Goal: Information Seeking & Learning: Learn about a topic

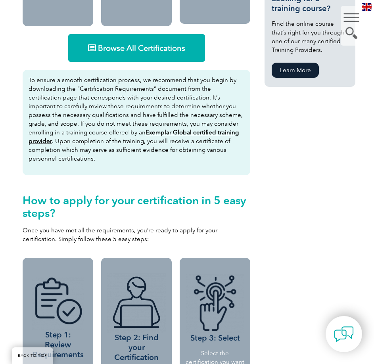
scroll to position [476, 0]
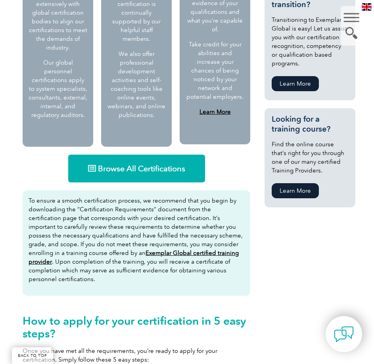
click at [147, 177] on link "Browse All Certifications" at bounding box center [136, 169] width 137 height 28
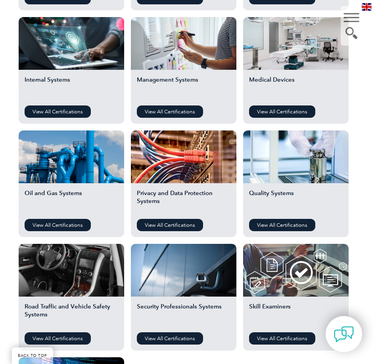
scroll to position [515, 0]
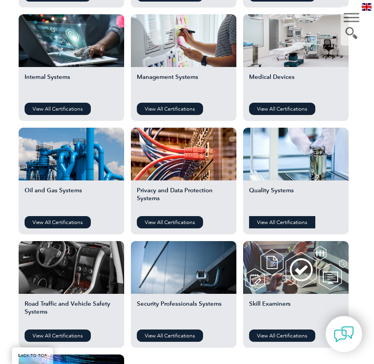
click at [288, 225] on link "View All Certifications" at bounding box center [282, 222] width 66 height 12
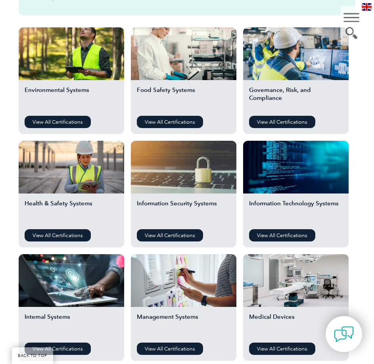
scroll to position [276, 0]
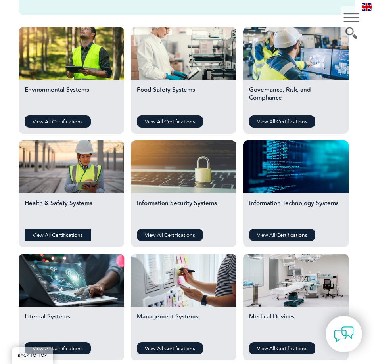
click at [61, 232] on link "View All Certifications" at bounding box center [58, 235] width 66 height 12
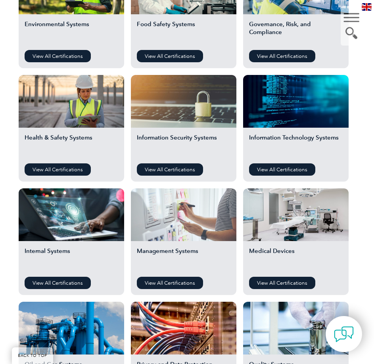
scroll to position [355, 0]
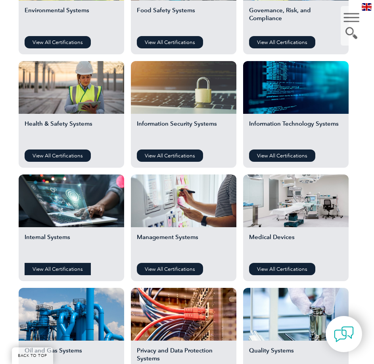
click at [59, 266] on link "View All Certifications" at bounding box center [58, 269] width 66 height 12
click at [282, 264] on link "View All Certifications" at bounding box center [282, 269] width 66 height 12
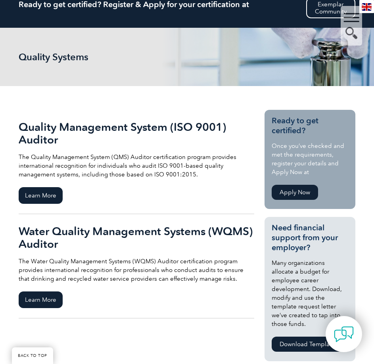
scroll to position [79, 0]
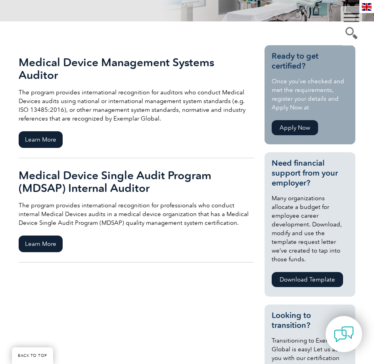
scroll to position [159, 0]
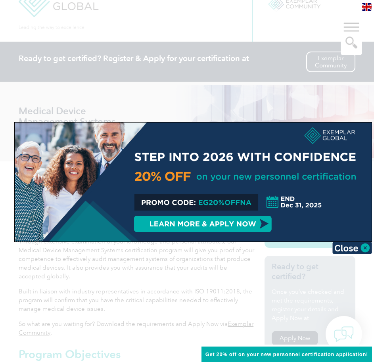
scroll to position [40, 0]
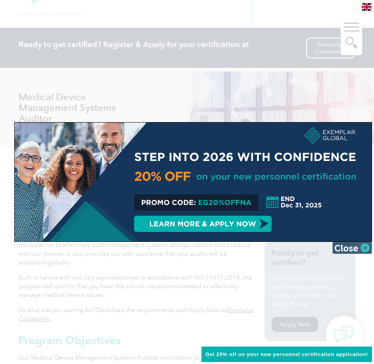
click at [366, 246] on img at bounding box center [352, 248] width 40 height 12
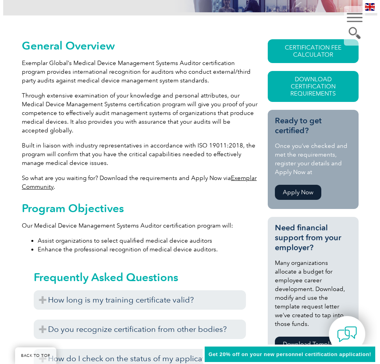
scroll to position [159, 0]
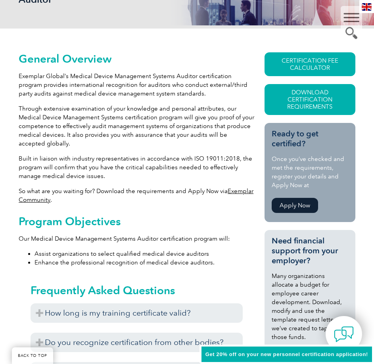
click at [297, 204] on link "Apply Now" at bounding box center [294, 205] width 46 height 15
click at [311, 98] on link "Download Certification Requirements" at bounding box center [309, 99] width 91 height 31
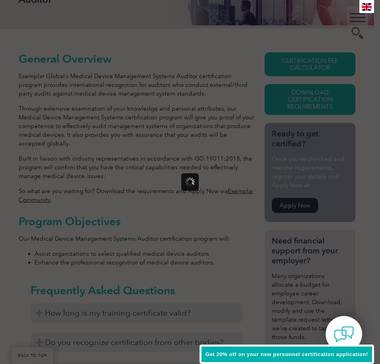
scroll to position [0, 0]
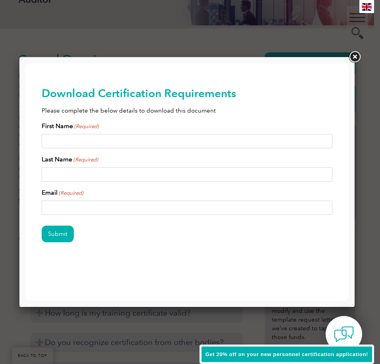
click at [354, 56] on link at bounding box center [354, 57] width 14 height 14
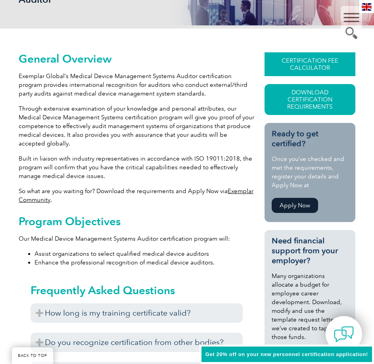
click at [308, 63] on link "CERTIFICATION FEE CALCULATOR" at bounding box center [309, 64] width 91 height 24
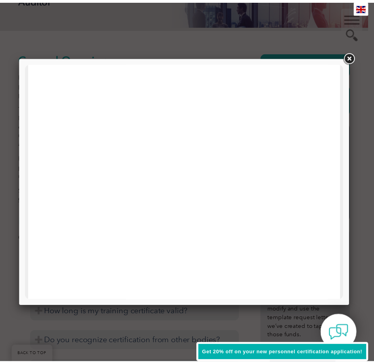
scroll to position [378, 0]
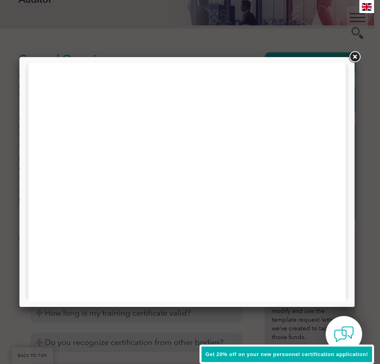
click at [351, 59] on link at bounding box center [354, 57] width 14 height 14
